Goal: Task Accomplishment & Management: Manage account settings

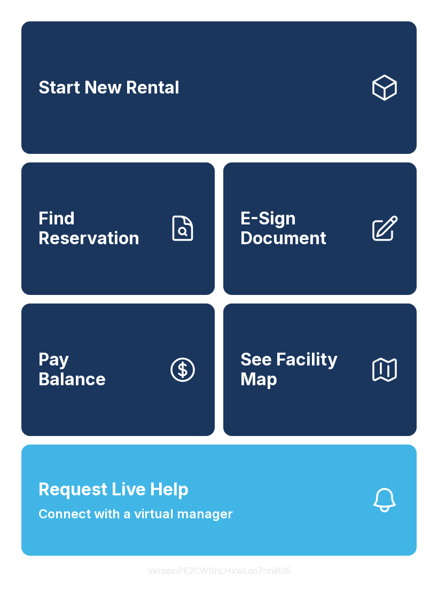
click at [219, 494] on button "Request Live Help Connect with a virtual manager" at bounding box center [218, 500] width 395 height 111
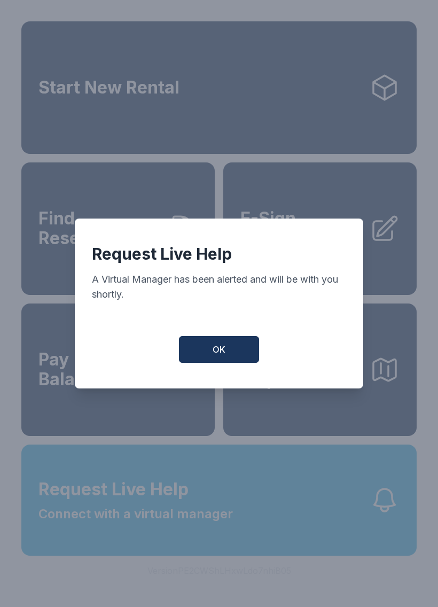
click at [243, 346] on button "OK" at bounding box center [219, 349] width 80 height 27
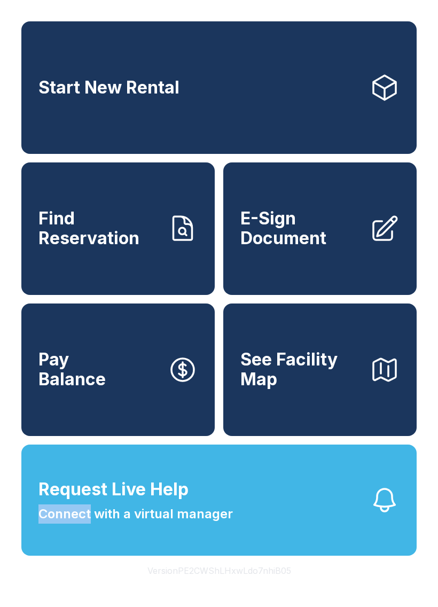
click at [224, 492] on button "Request Live Help Connect with a virtual manager" at bounding box center [218, 500] width 395 height 111
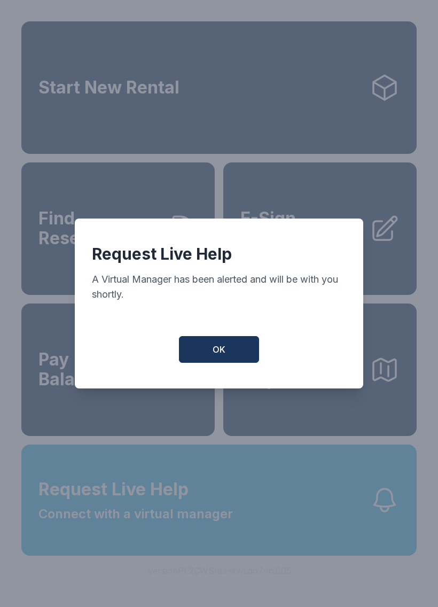
click at [238, 355] on button "OK" at bounding box center [219, 349] width 80 height 27
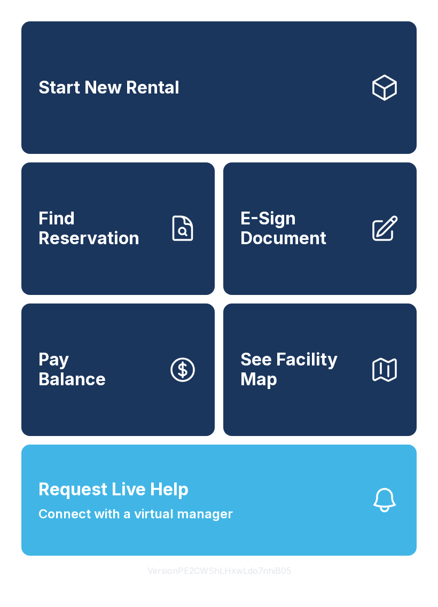
click at [279, 436] on button "See Facility Map" at bounding box center [319, 370] width 193 height 133
click at [66, 209] on link "Find Reservation" at bounding box center [117, 228] width 193 height 133
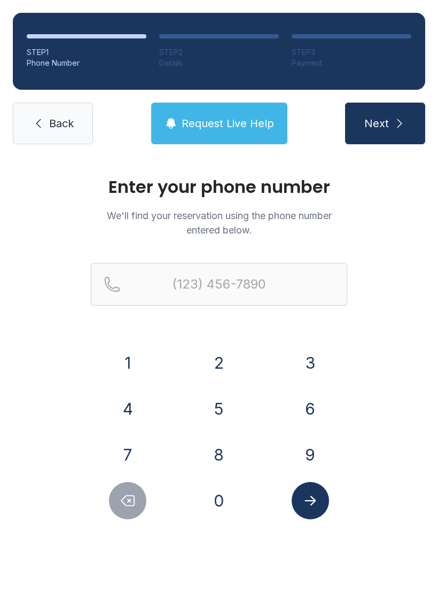
click at [34, 126] on icon at bounding box center [38, 123] width 13 height 13
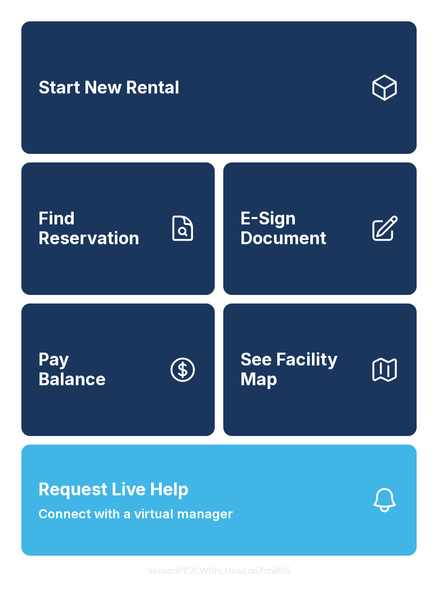
click at [320, 248] on span "E-Sign Document" at bounding box center [300, 228] width 121 height 39
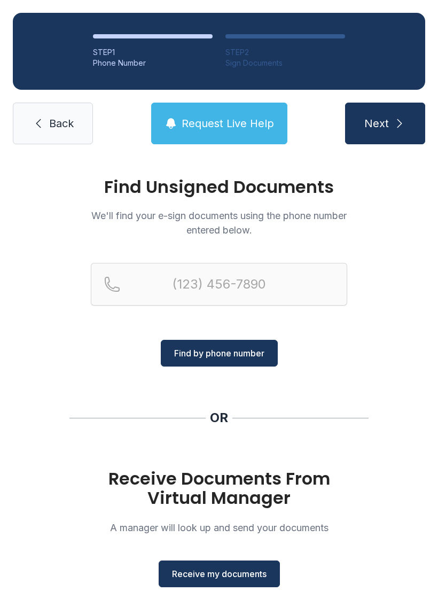
click at [60, 137] on link "Back" at bounding box center [53, 124] width 80 height 42
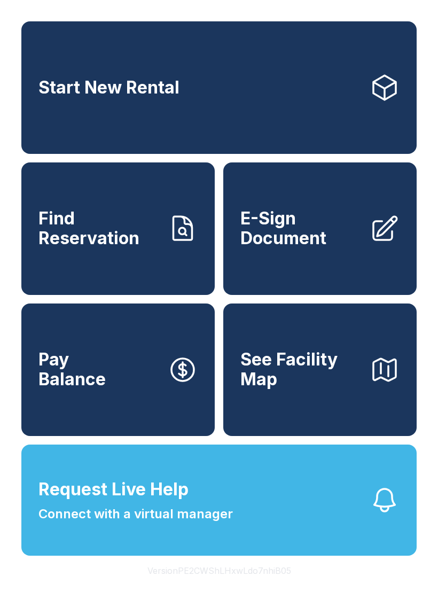
click at [80, 418] on link "Pay Balance" at bounding box center [117, 370] width 193 height 133
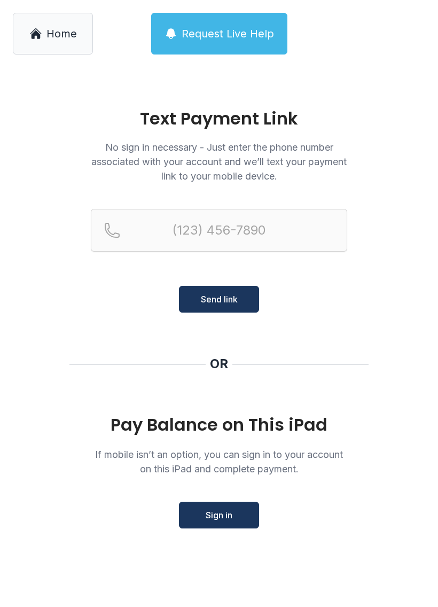
click at [38, 18] on link "Home" at bounding box center [53, 34] width 80 height 42
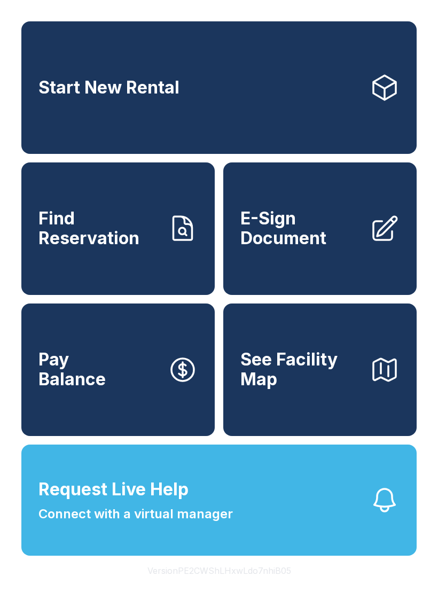
click at [104, 502] on span "Request Live Help" at bounding box center [113, 490] width 150 height 26
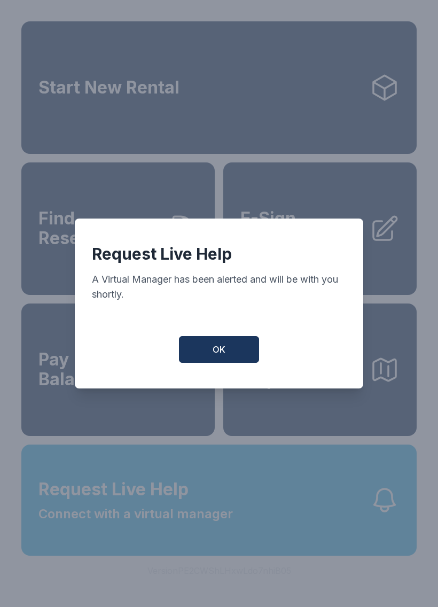
click at [214, 351] on span "OK" at bounding box center [219, 349] width 13 height 13
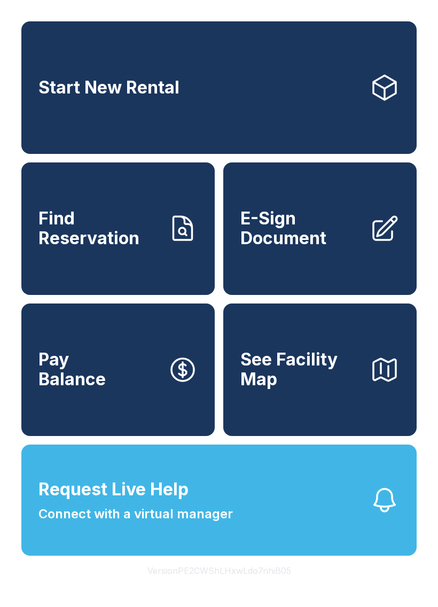
click at [139, 556] on button "Request Live Help Connect with a virtual manager" at bounding box center [218, 500] width 395 height 111
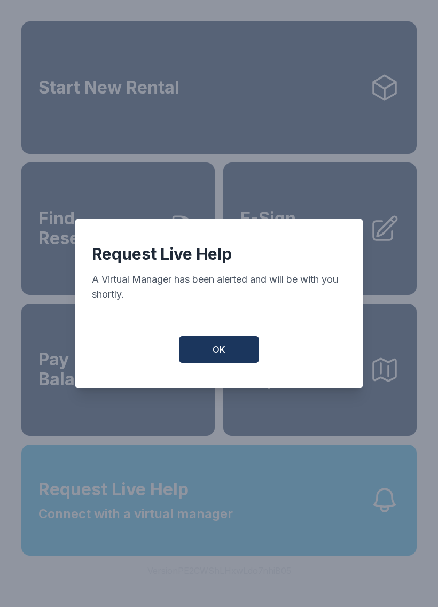
click at [206, 380] on div "Request Live Help A Virtual Manager has been alerted and will be with you short…" at bounding box center [219, 304] width 289 height 170
click at [210, 355] on button "OK" at bounding box center [219, 349] width 80 height 27
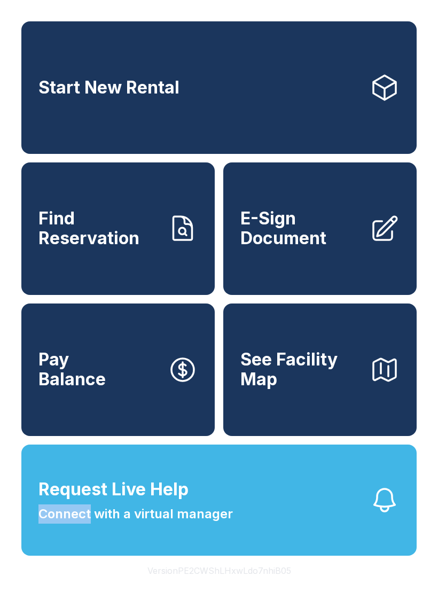
click at [325, 534] on button "Request Live Help Connect with a virtual manager" at bounding box center [218, 500] width 395 height 111
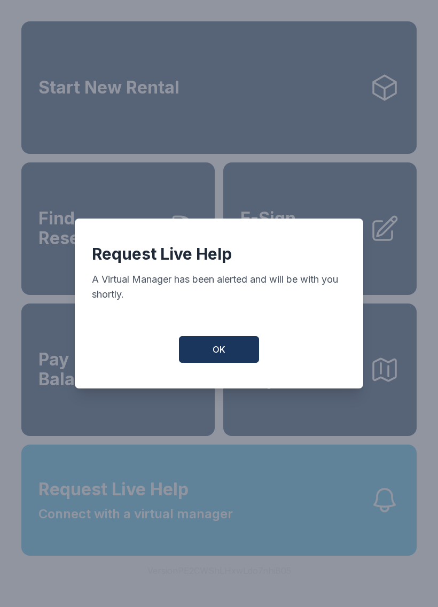
click at [216, 363] on button "OK" at bounding box center [219, 349] width 80 height 27
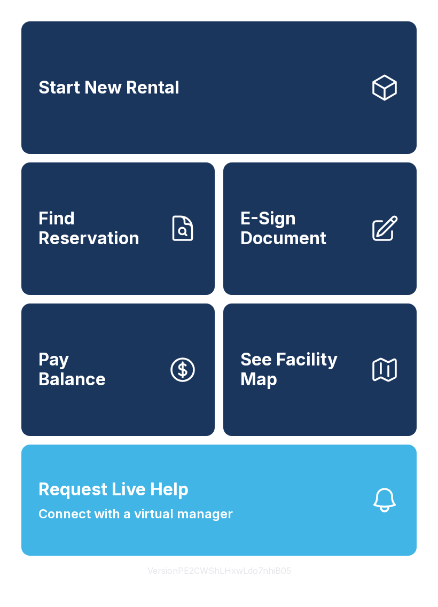
click at [194, 360] on button "OK" at bounding box center [219, 348] width 76 height 26
